Goal: Task Accomplishment & Management: Use online tool/utility

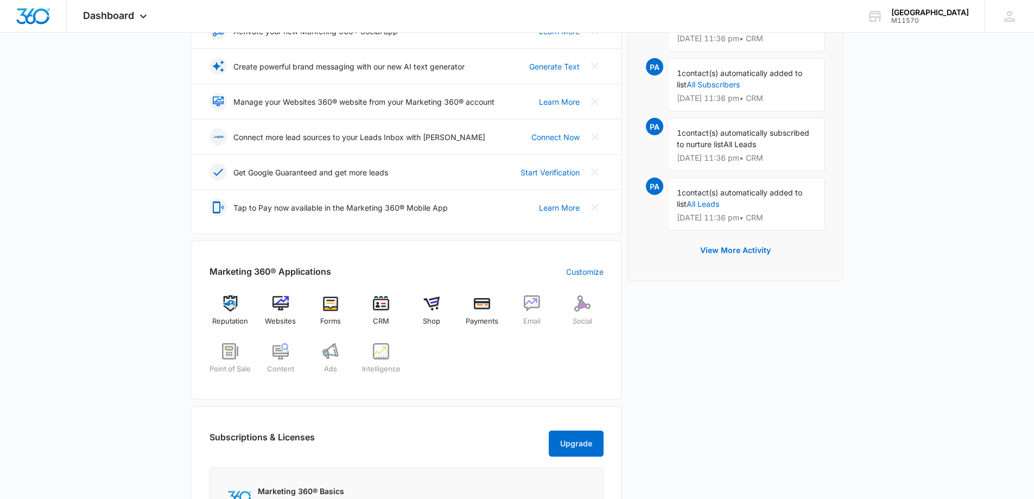
scroll to position [271, 0]
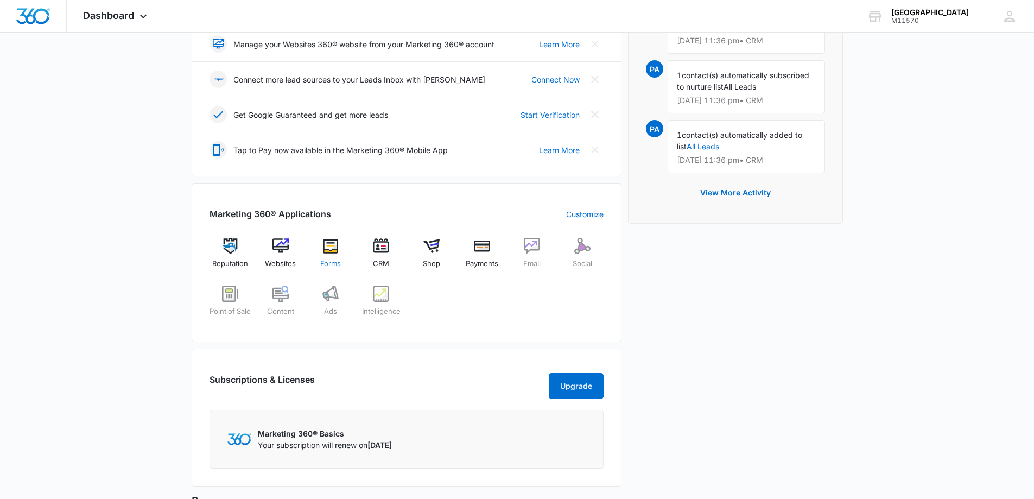
click at [334, 250] on img at bounding box center [330, 246] width 16 height 16
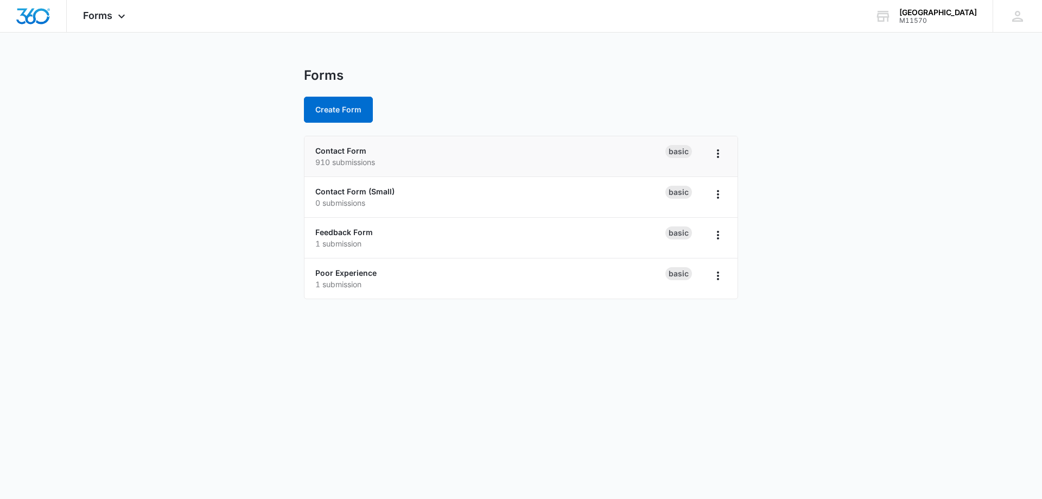
click at [423, 153] on div "Contact Form 910 submissions" at bounding box center [490, 156] width 350 height 23
click at [724, 157] on icon "Overflow Menu" at bounding box center [718, 153] width 13 height 13
click at [341, 119] on button "Create Form" at bounding box center [338, 110] width 69 height 26
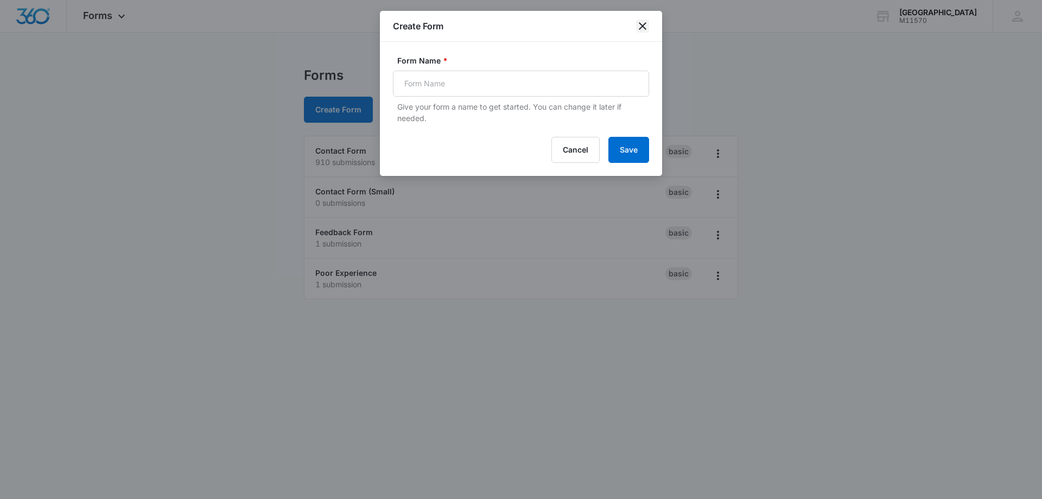
click at [645, 30] on icon "close" at bounding box center [642, 26] width 13 height 13
